Goal: Transaction & Acquisition: Book appointment/travel/reservation

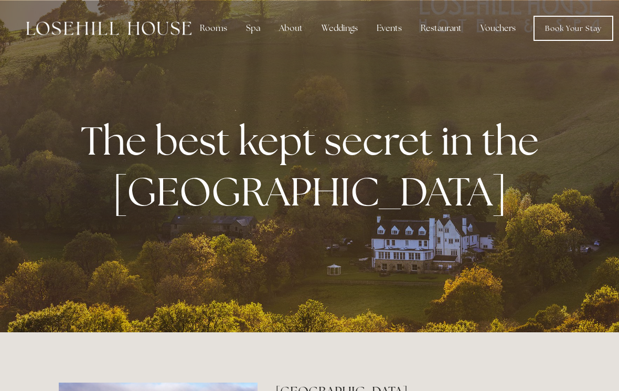
scroll to position [2, 0]
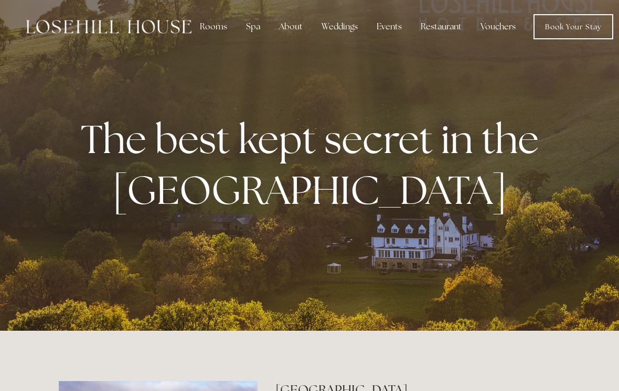
click at [216, 22] on div "Rooms" at bounding box center [213, 26] width 44 height 21
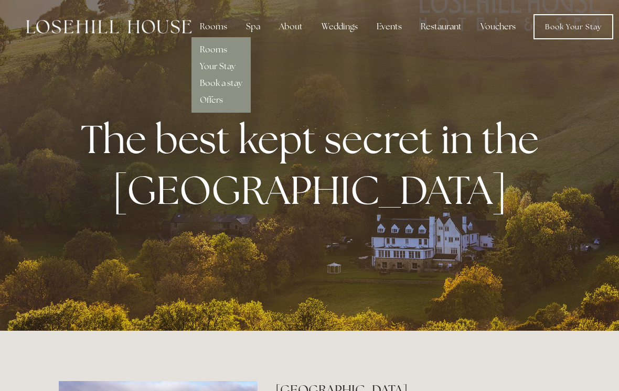
click at [350, 264] on div at bounding box center [309, 164] width 619 height 333
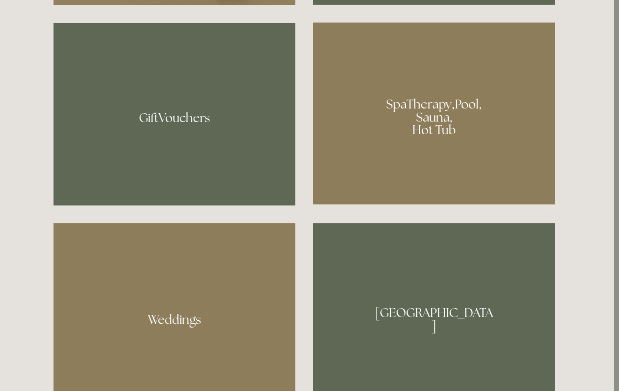
scroll to position [821, 5]
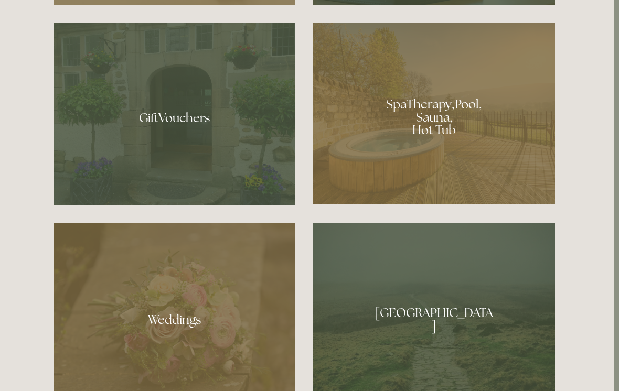
click at [472, 176] on div at bounding box center [435, 114] width 242 height 182
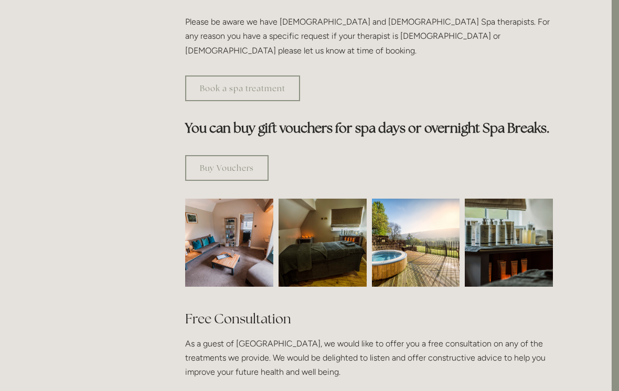
scroll to position [558, 7]
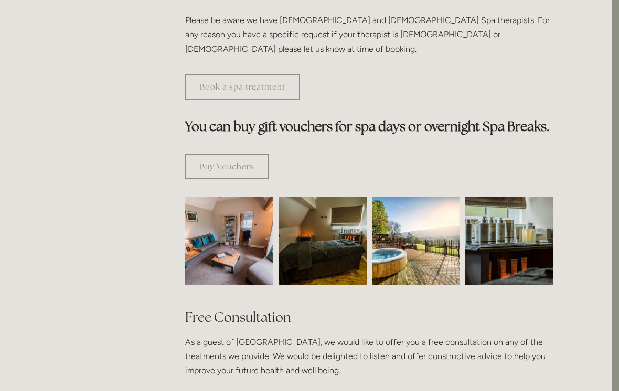
click at [418, 236] on img at bounding box center [416, 241] width 88 height 88
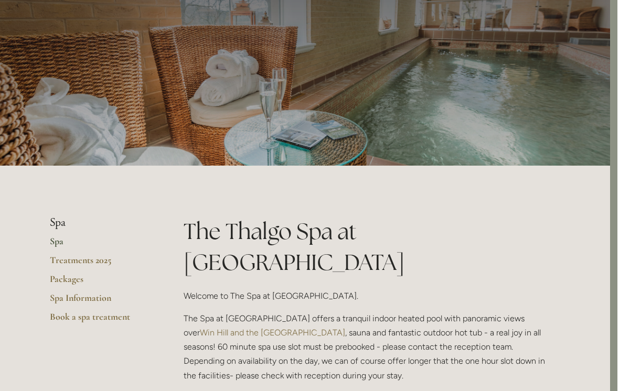
scroll to position [0, 7]
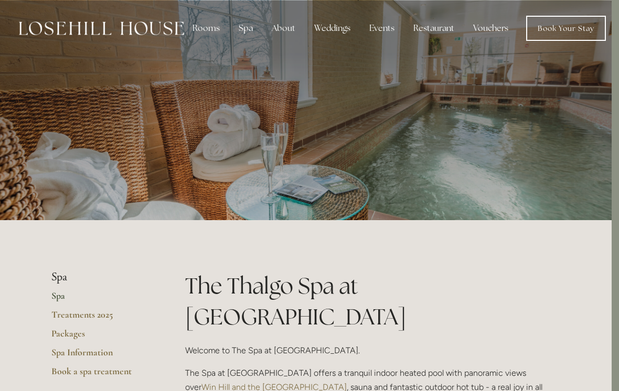
click at [210, 29] on div "Rooms" at bounding box center [206, 28] width 44 height 21
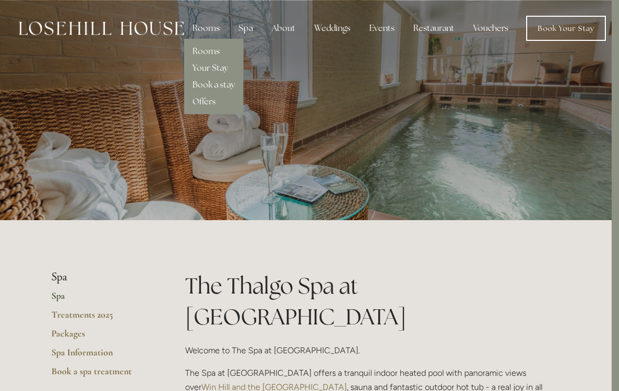
click at [214, 105] on link "Offers" at bounding box center [204, 101] width 23 height 11
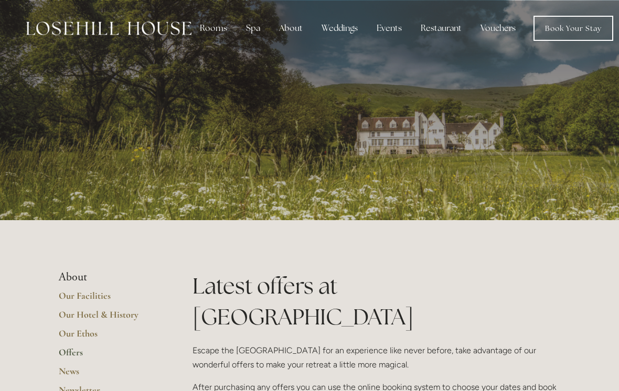
click at [579, 33] on link "Book Your Stay" at bounding box center [573, 28] width 80 height 25
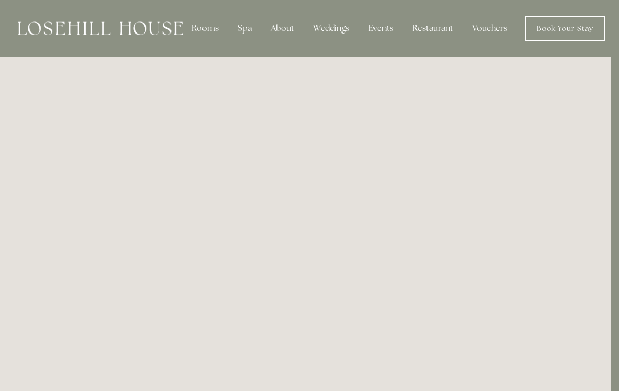
scroll to position [0, 8]
click at [212, 28] on div "Rooms" at bounding box center [206, 28] width 44 height 21
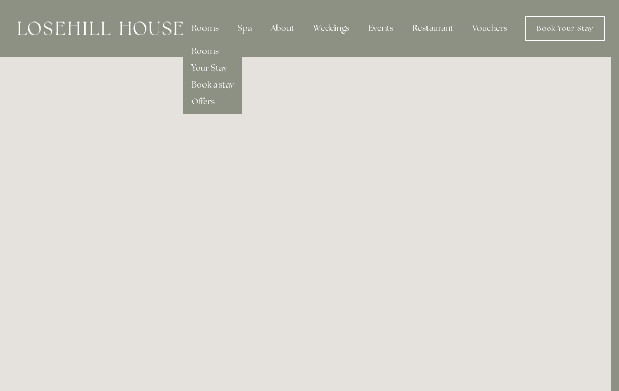
click at [209, 56] on link "Rooms" at bounding box center [204, 51] width 27 height 11
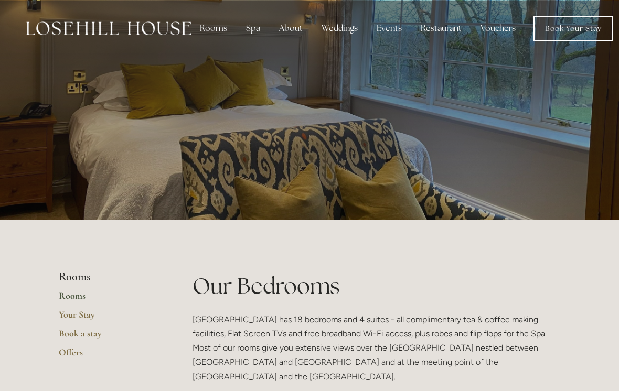
click at [580, 26] on link "Book Your Stay" at bounding box center [573, 28] width 80 height 25
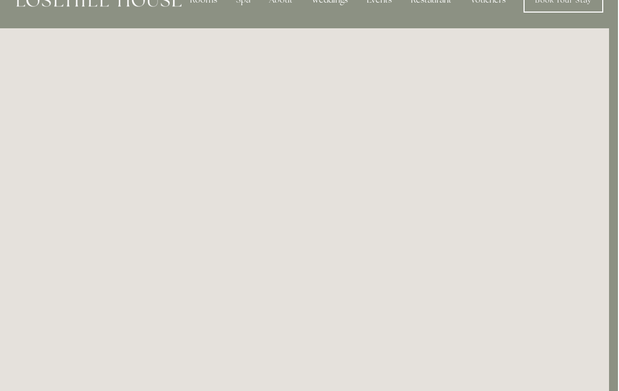
scroll to position [0, 9]
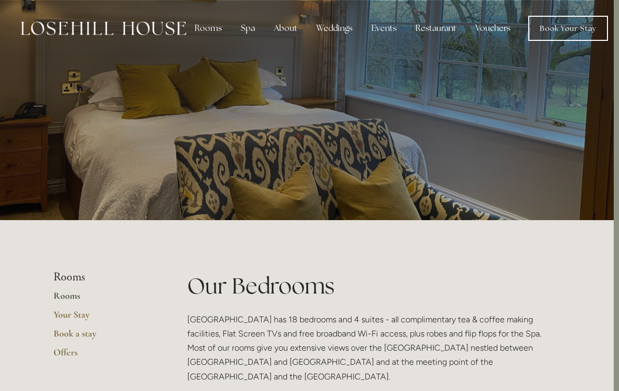
scroll to position [0, 5]
